Goal: Task Accomplishment & Management: Use online tool/utility

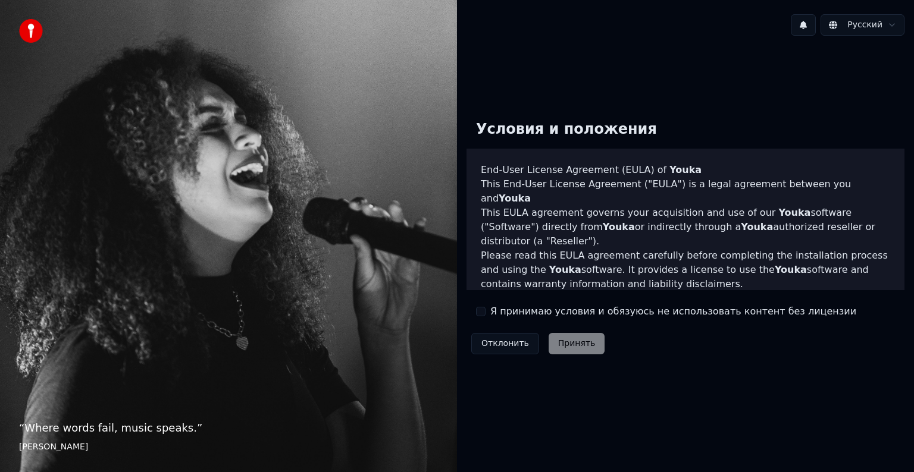
click at [477, 306] on div "Я принимаю условия и обязуюсь не использовать контент без лицензии" at bounding box center [666, 312] width 380 height 14
click at [481, 311] on button "Я принимаю условия и обязуюсь не использовать контент без лицензии" at bounding box center [481, 312] width 10 height 10
click at [575, 340] on button "Принять" at bounding box center [576, 343] width 57 height 21
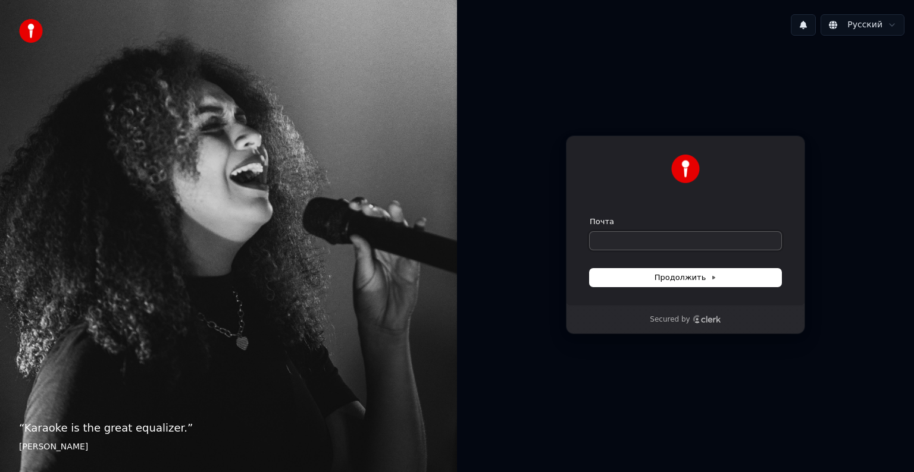
click at [636, 242] on input "Почта" at bounding box center [685, 241] width 192 height 18
click at [705, 281] on span "Продолжить" at bounding box center [685, 277] width 62 height 11
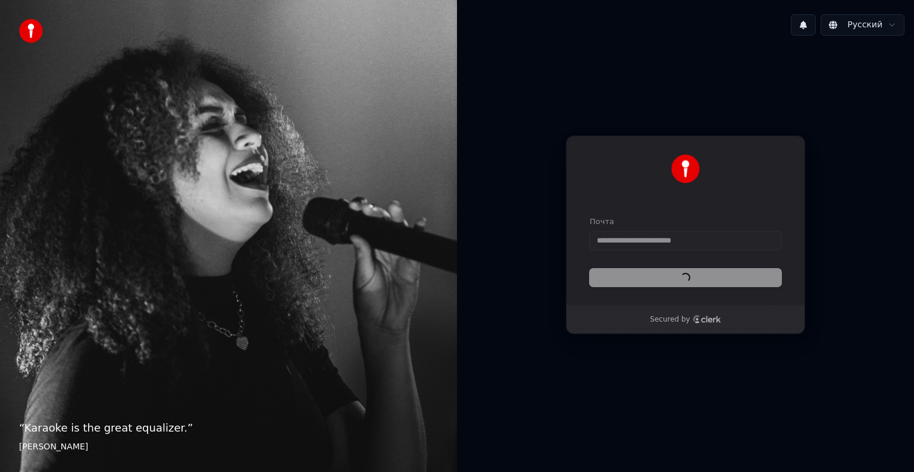
type input "**********"
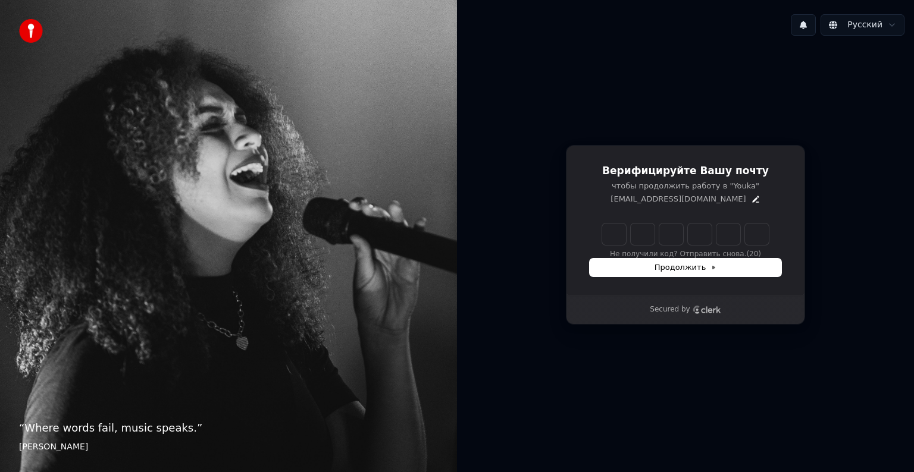
click at [622, 234] on input "Enter verification code" at bounding box center [685, 234] width 167 height 21
type input "******"
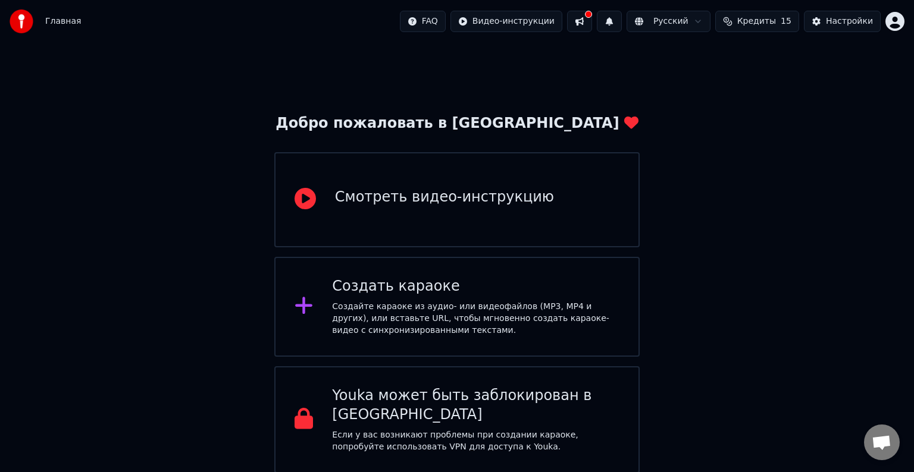
click at [443, 203] on div "Смотреть видео-инструкцию" at bounding box center [444, 197] width 219 height 19
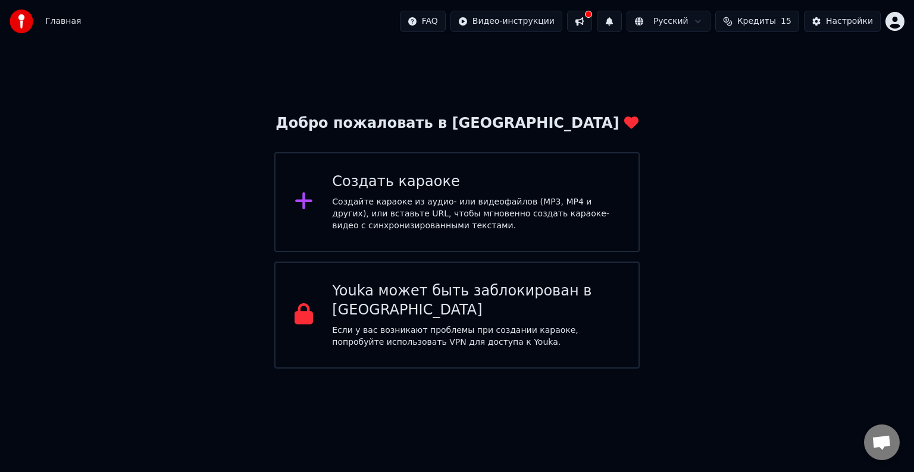
click at [369, 214] on div "Создайте караоке из аудио- или видеофайлов (MP3, MP4 и других), или вставьте UR…" at bounding box center [475, 214] width 287 height 36
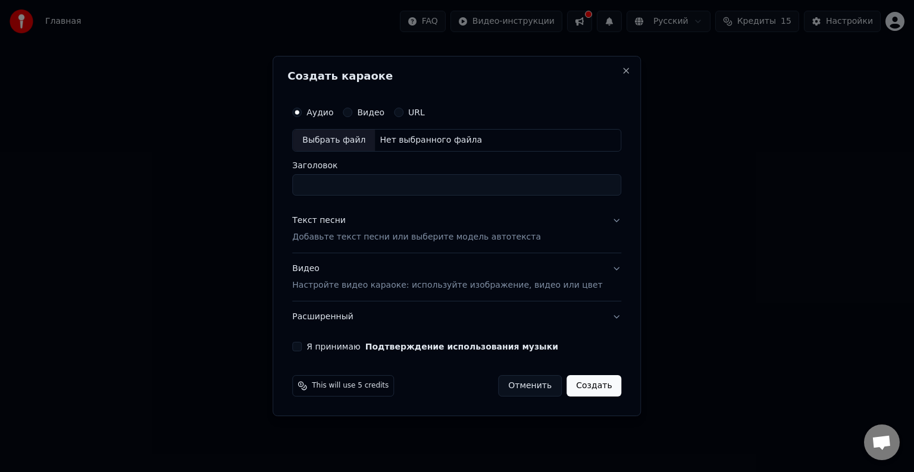
click at [373, 239] on p "Добавьте текст песни или выберите модель автотекста" at bounding box center [416, 237] width 249 height 12
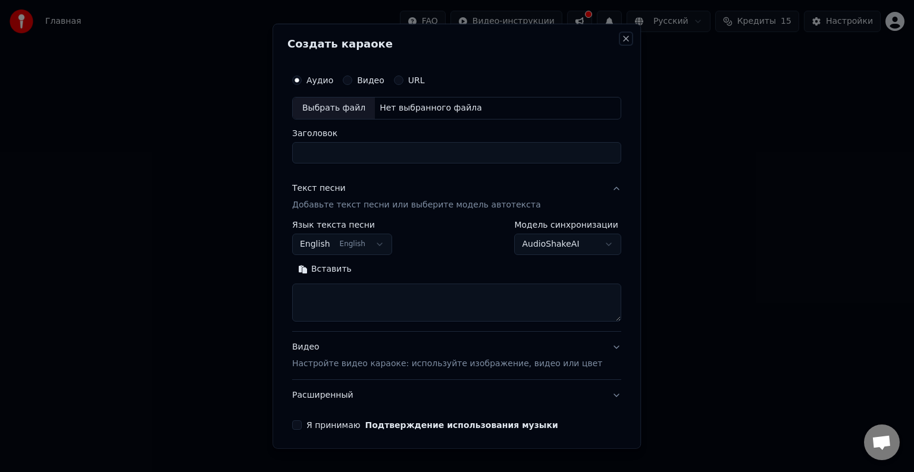
click at [622, 38] on button "Close" at bounding box center [627, 39] width 10 height 10
select select
